Goal: Task Accomplishment & Management: Manage account settings

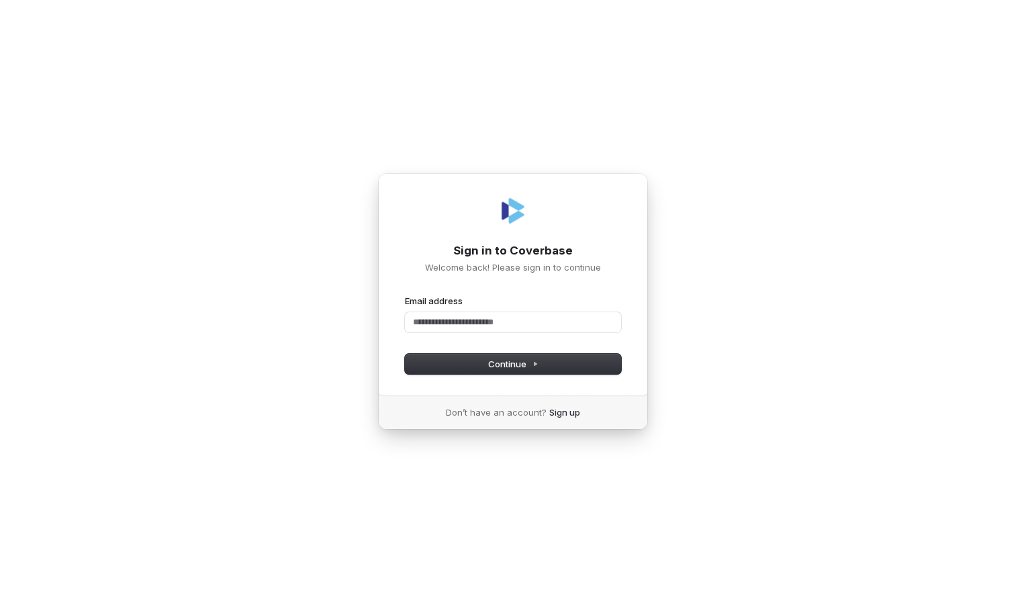
drag, startPoint x: 200, startPoint y: 305, endPoint x: 208, endPoint y: 301, distance: 8.7
click at [203, 303] on div "Sign in to Coverbase Welcome back! Please sign in to continue Email address Pas…" at bounding box center [513, 301] width 1026 height 603
click at [422, 322] on input "Email address" at bounding box center [513, 322] width 216 height 20
click at [481, 377] on div "**********" at bounding box center [513, 284] width 270 height 223
click at [505, 369] on span "Continue" at bounding box center [513, 364] width 50 height 12
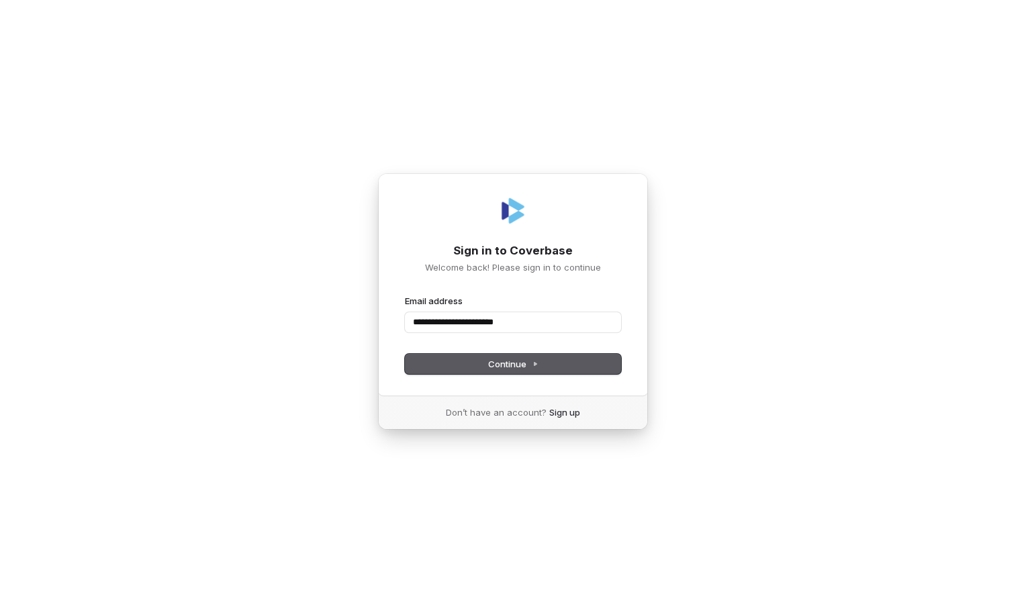
type input "**********"
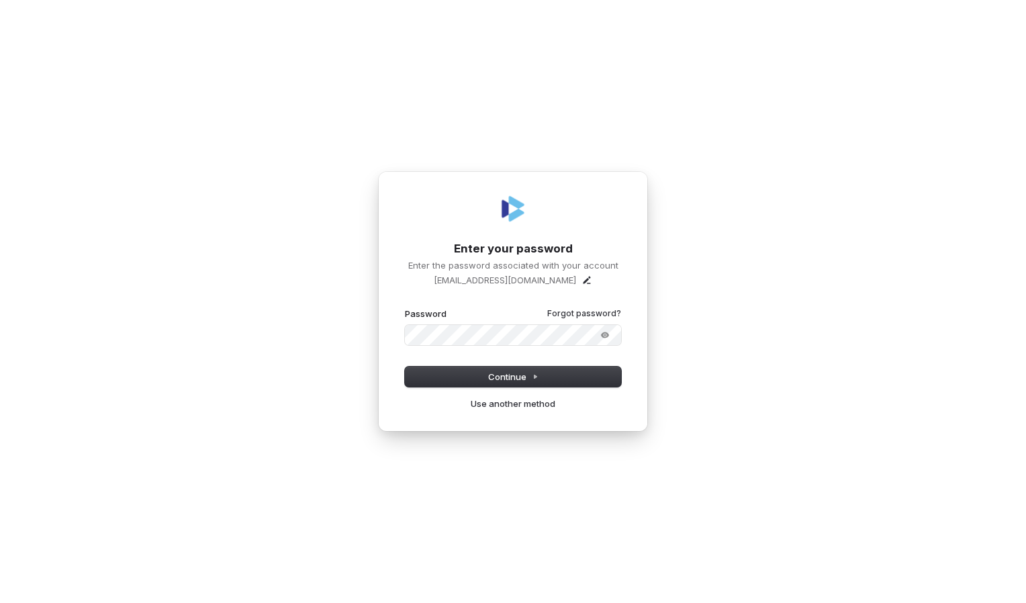
click at [405, 307] on button "submit" at bounding box center [405, 307] width 0 height 0
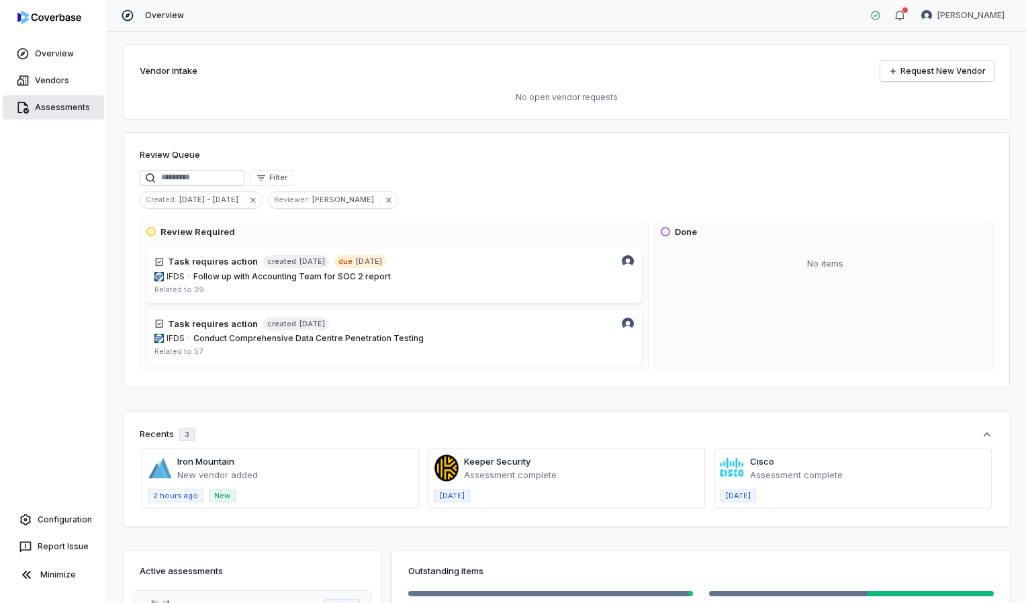
click at [47, 107] on link "Assessments" at bounding box center [53, 107] width 101 height 24
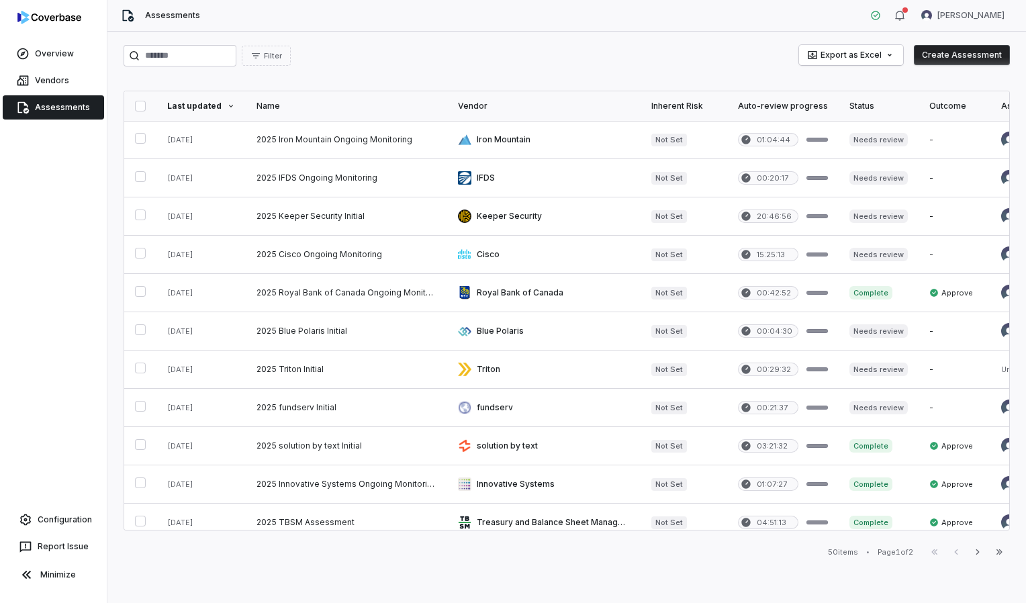
click at [621, 546] on div "Filter Export as Excel Create Assessment Last updated Name Vendor Inherent Risk…" at bounding box center [566, 317] width 918 height 571
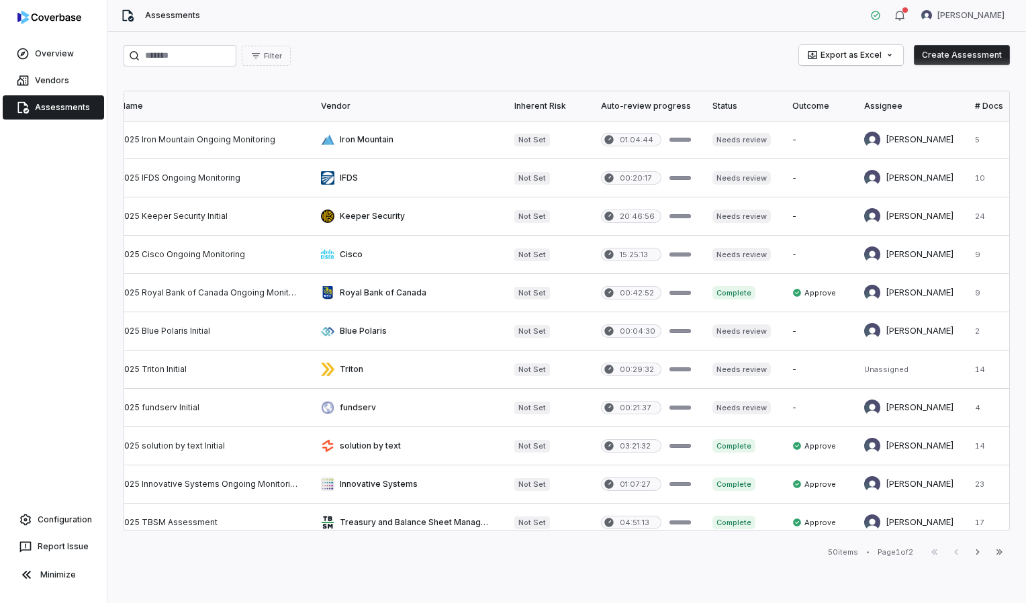
scroll to position [0, 97]
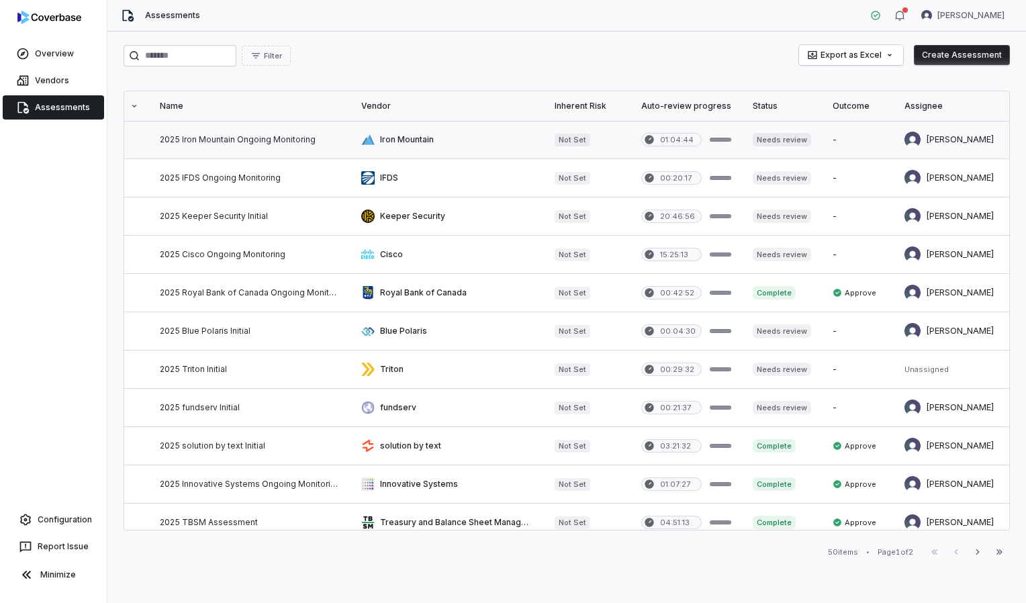
click at [232, 140] on link at bounding box center [249, 140] width 201 height 38
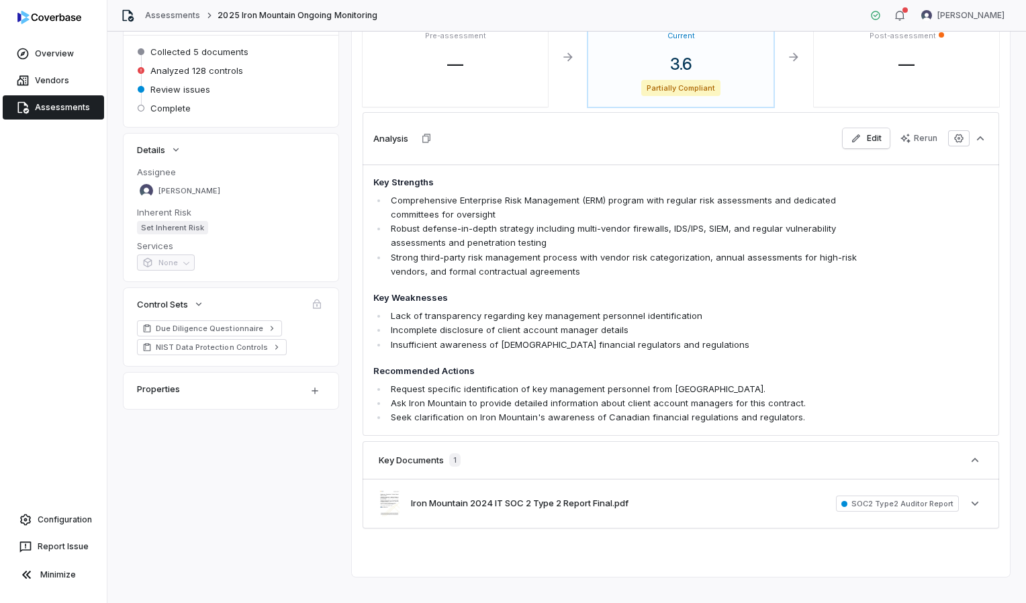
scroll to position [134, 0]
click at [802, 499] on div "Iron Mountain 2024 IT SOC 2 Type 2 Report Final.pdf SOC2 Type2 Auditor Report S…" at bounding box center [681, 501] width 636 height 49
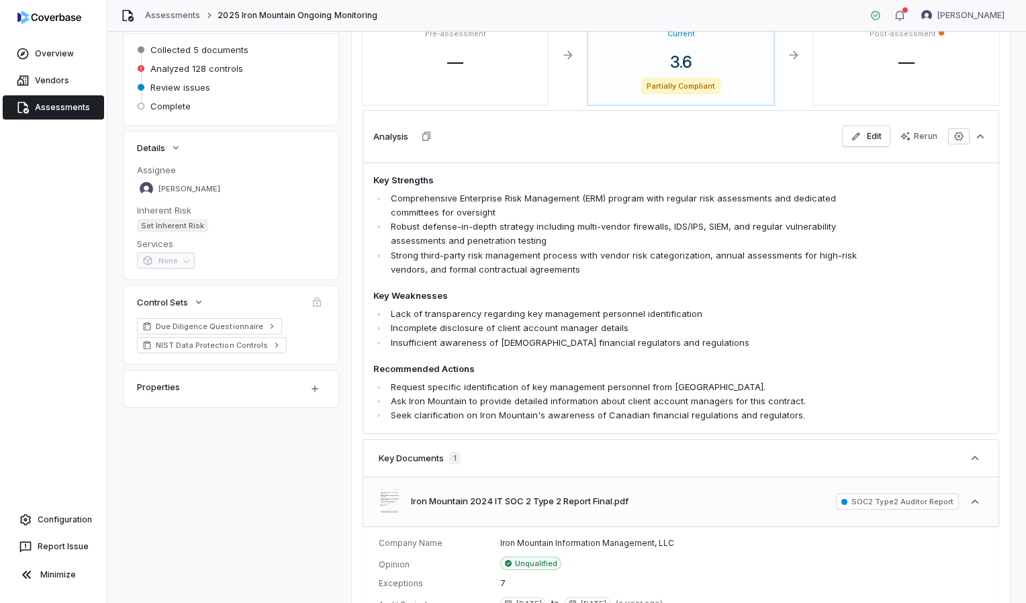
scroll to position [336, 0]
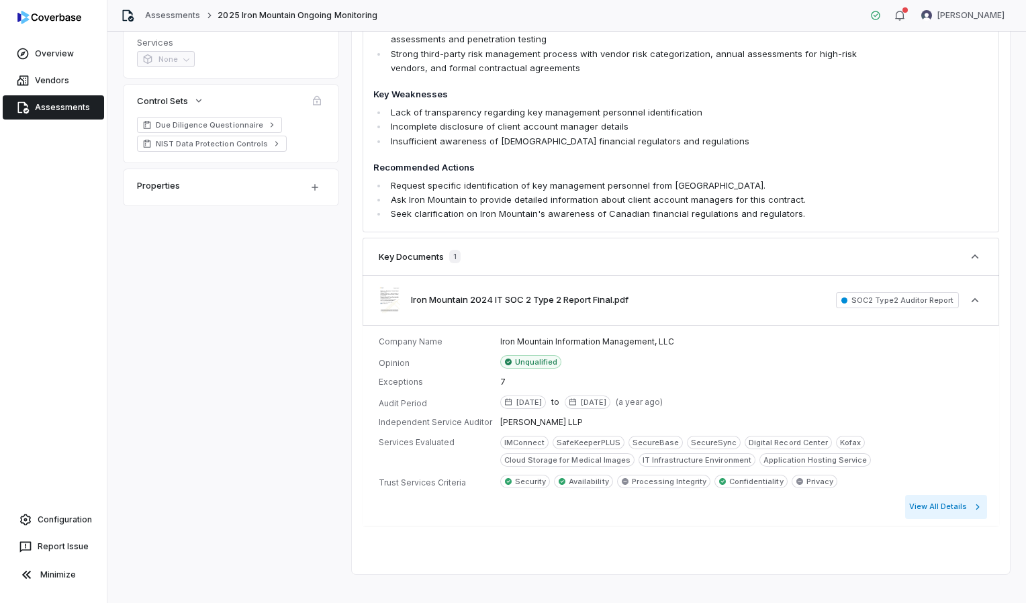
click at [933, 499] on button "View All Details" at bounding box center [946, 507] width 82 height 24
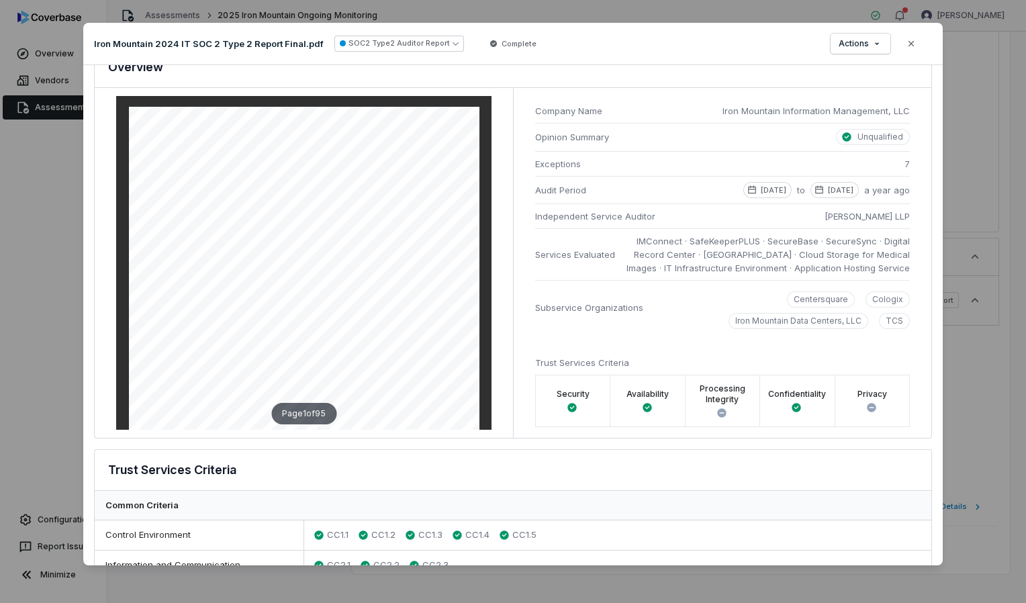
scroll to position [0, 0]
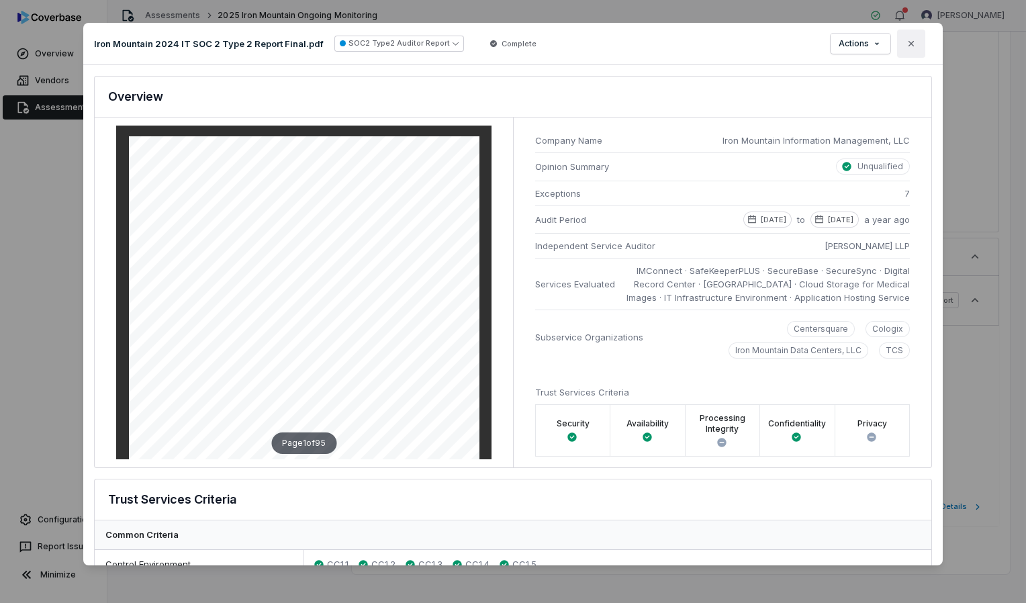
click at [910, 38] on icon "button" at bounding box center [911, 43] width 11 height 11
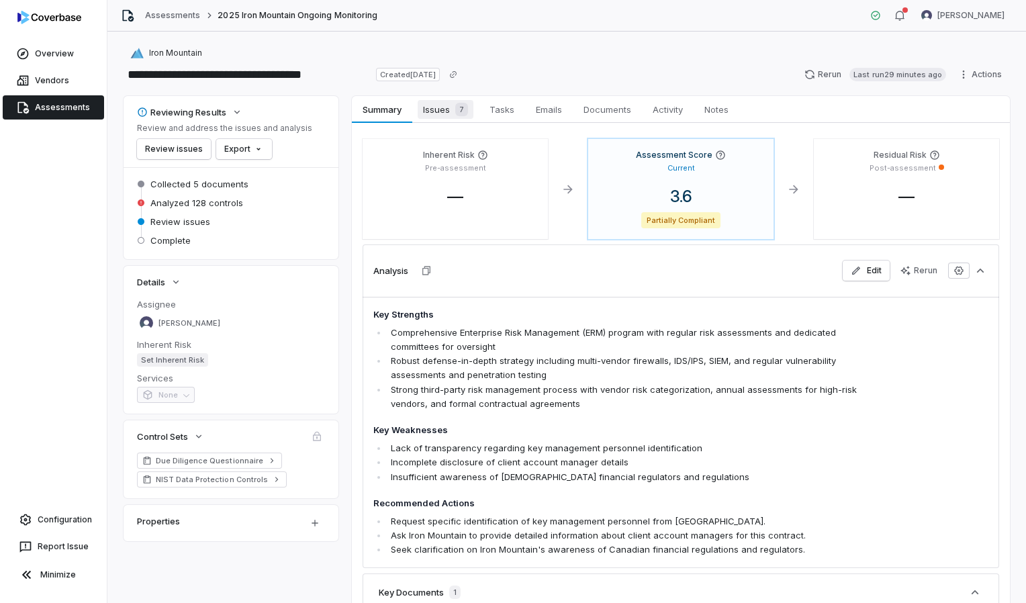
click at [436, 111] on span "Issues 7" at bounding box center [446, 109] width 56 height 19
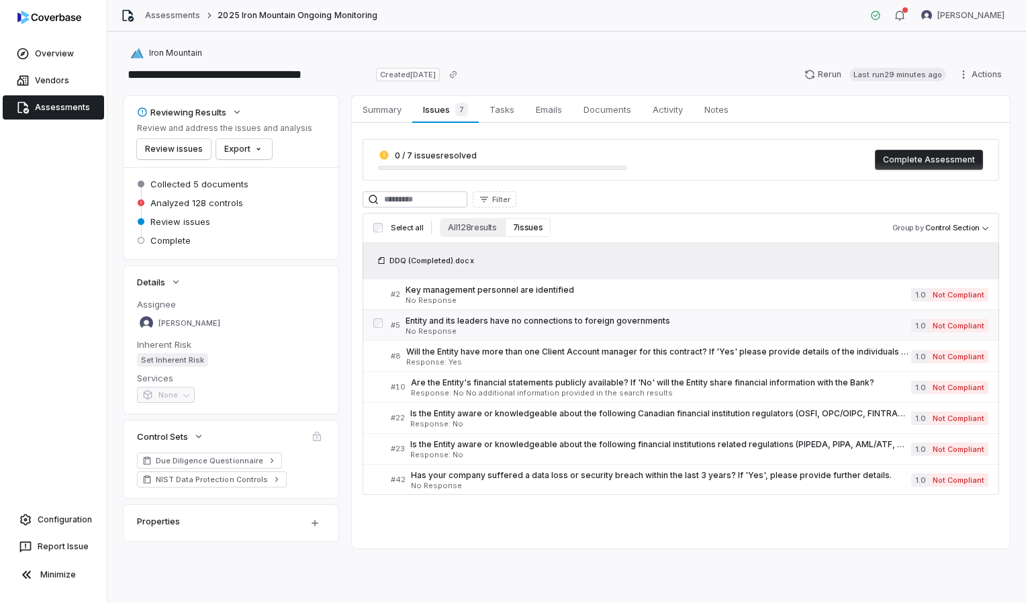
click at [487, 329] on span "No Response" at bounding box center [658, 331] width 506 height 7
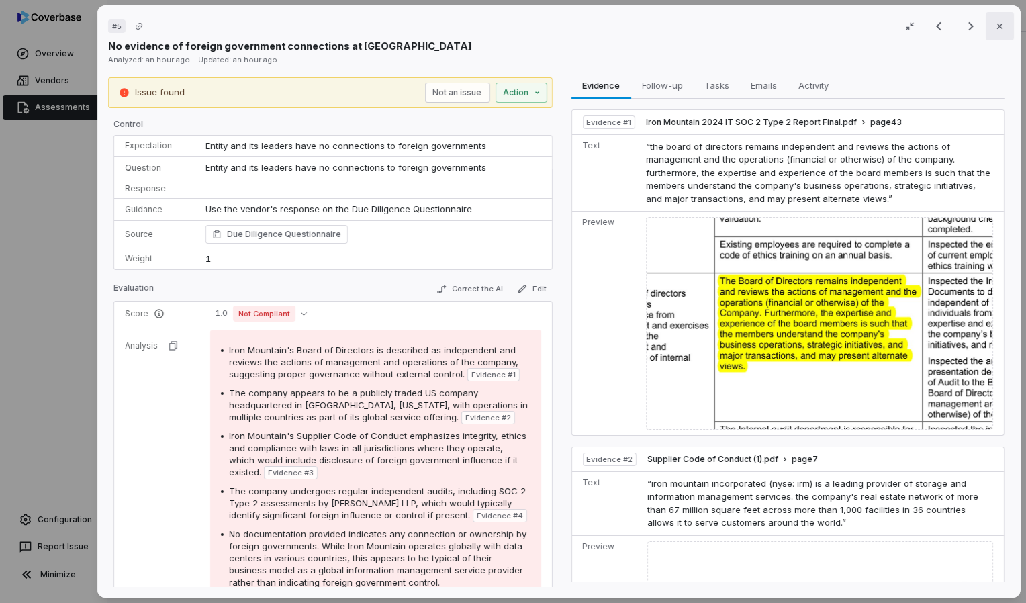
click at [994, 22] on icon "button" at bounding box center [999, 26] width 11 height 11
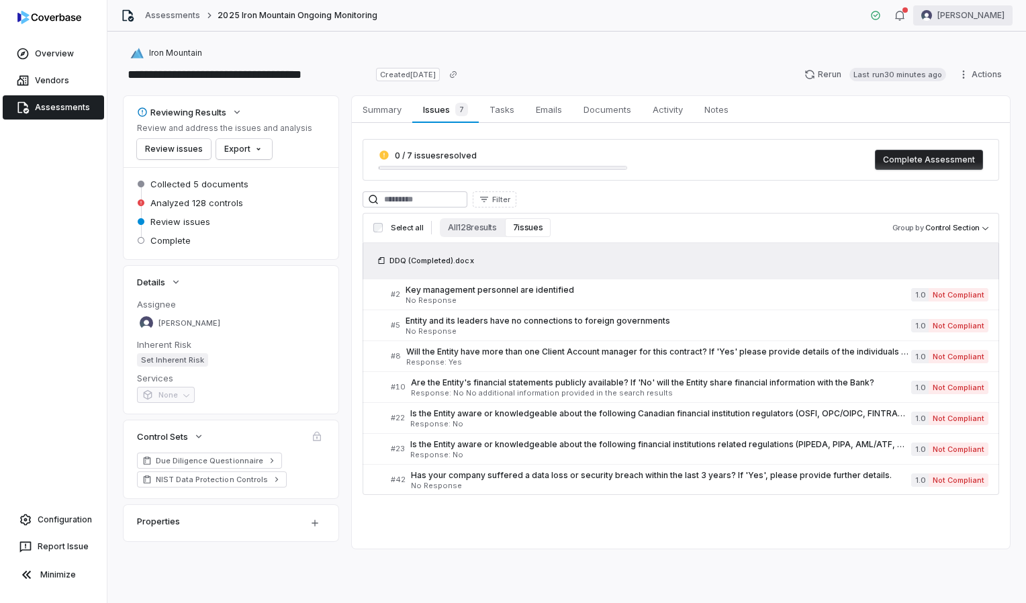
click at [961, 16] on html "**********" at bounding box center [513, 301] width 1026 height 603
click at [939, 122] on div "Log out" at bounding box center [955, 123] width 103 height 21
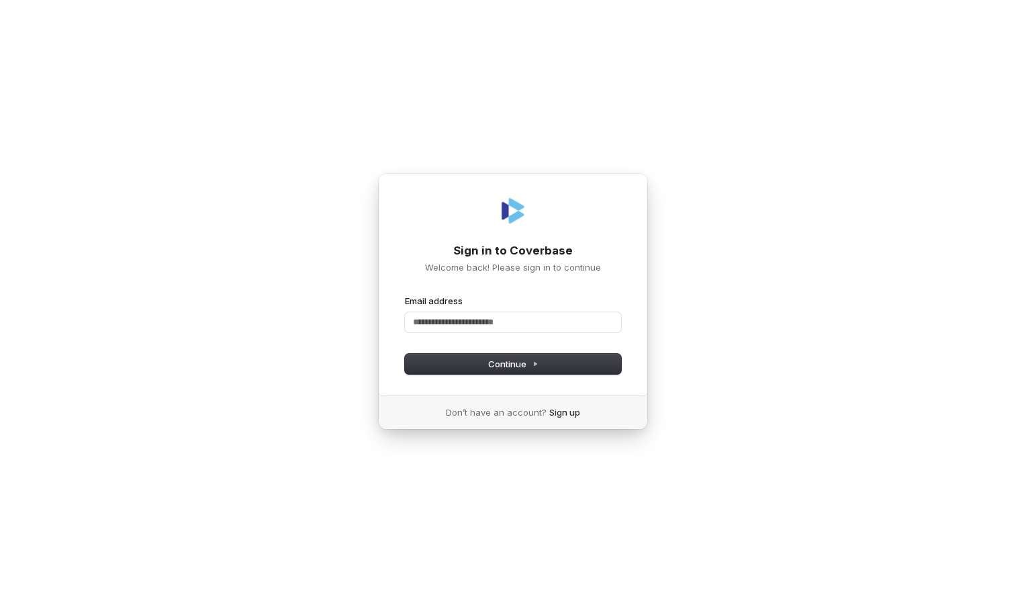
click at [848, 167] on div "Sign in to Coverbase Welcome back! Please sign in to continue Email address Pas…" at bounding box center [513, 301] width 1026 height 603
